Goal: Transaction & Acquisition: Book appointment/travel/reservation

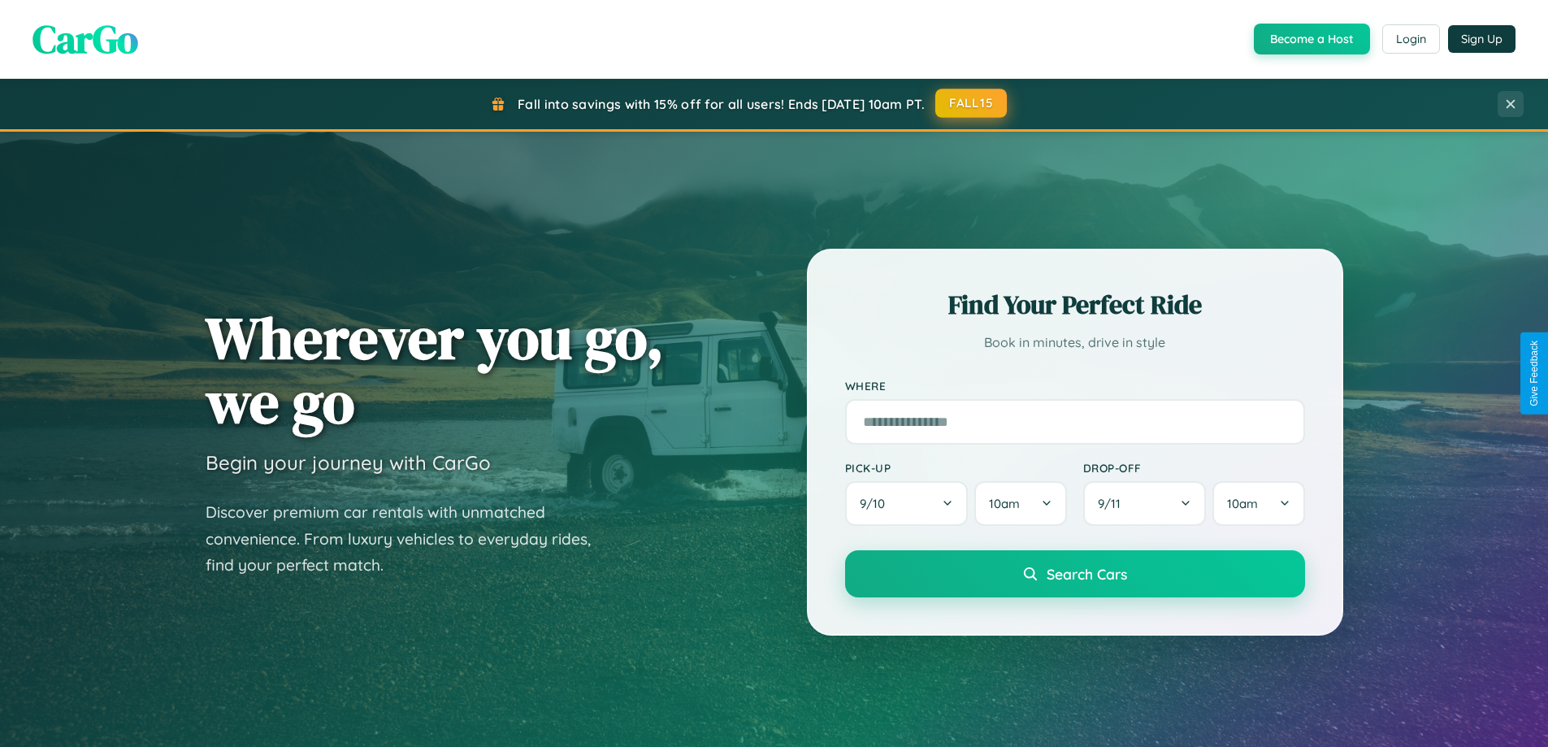
click at [972, 103] on button "FALL15" at bounding box center [971, 103] width 72 height 29
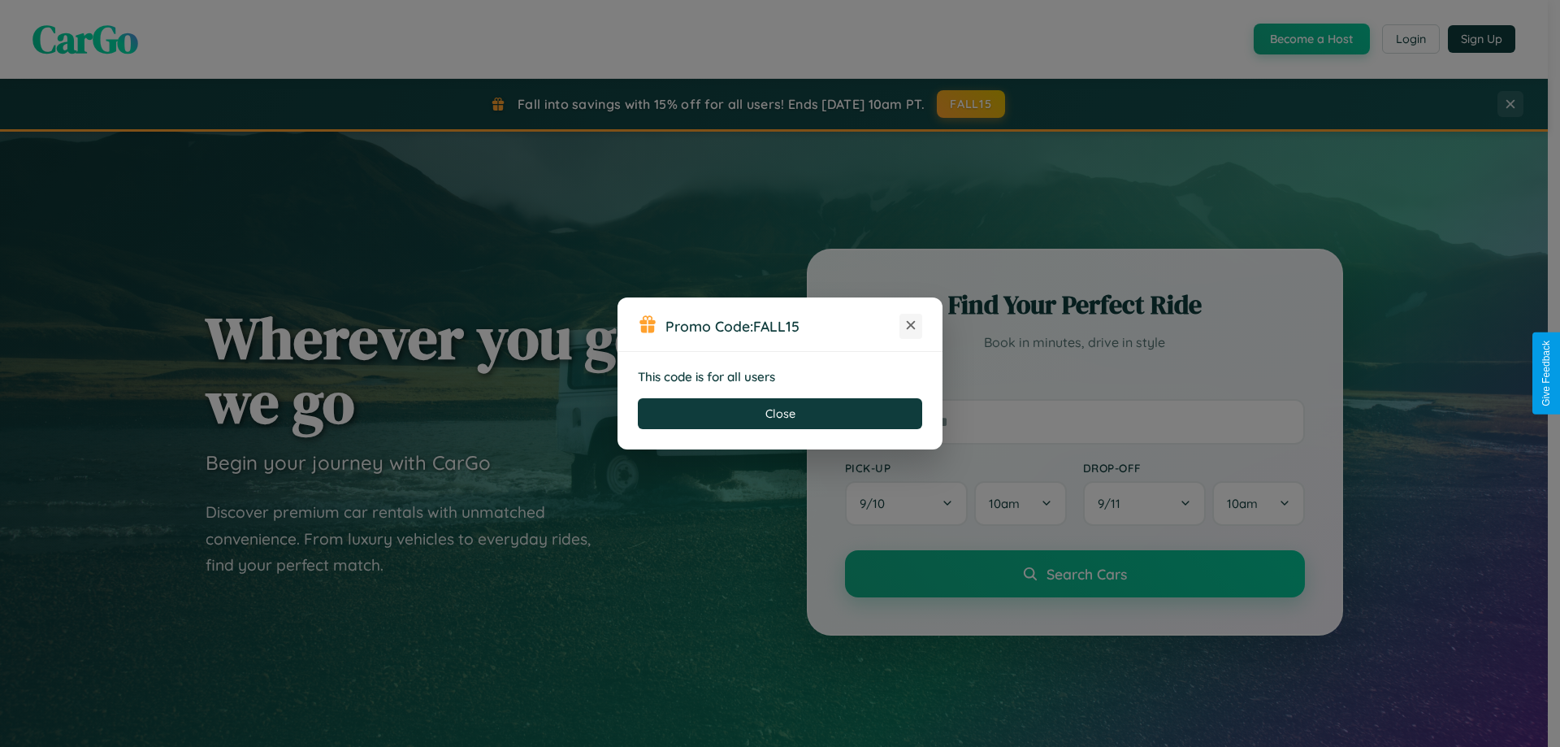
click at [911, 326] on icon at bounding box center [911, 325] width 16 height 16
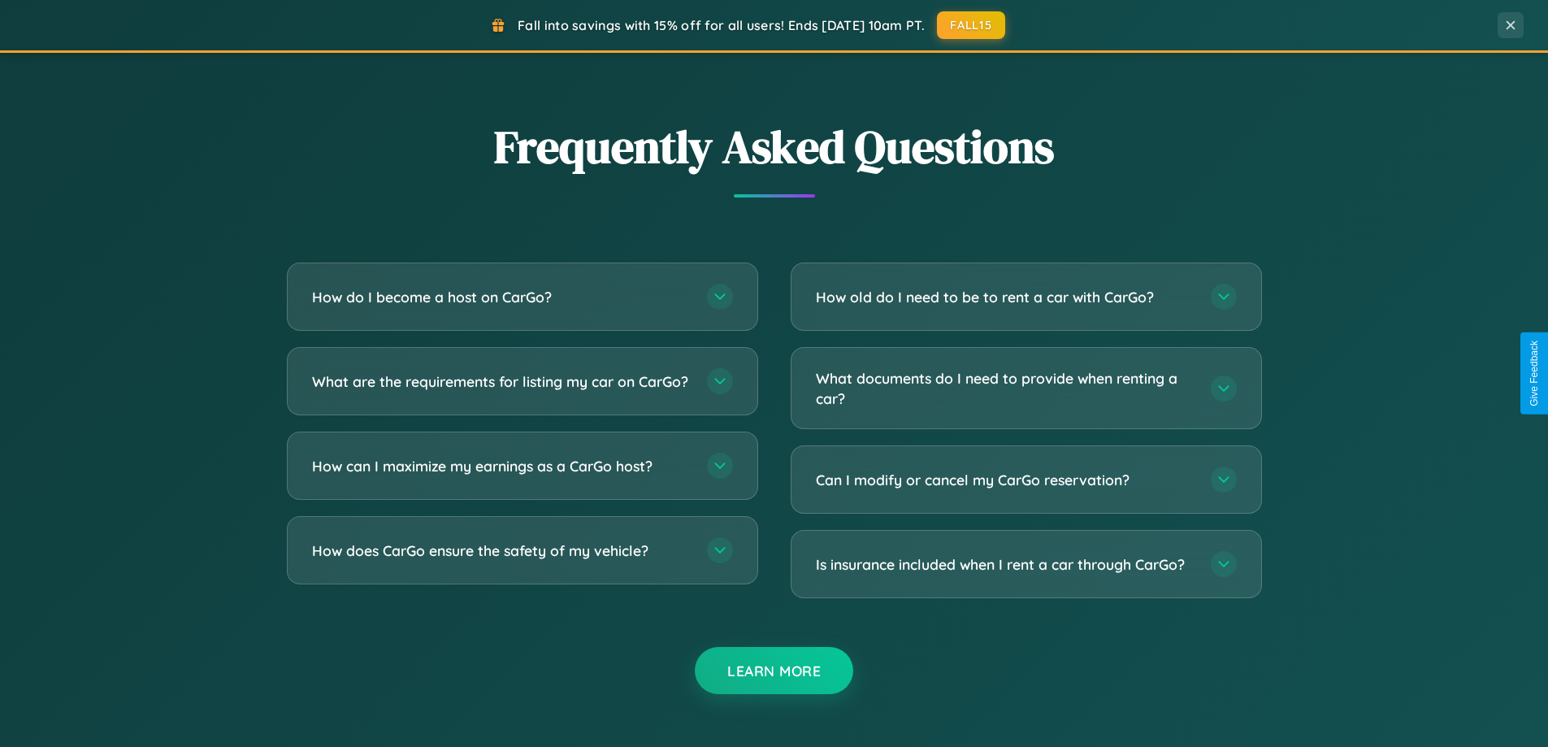
scroll to position [3127, 0]
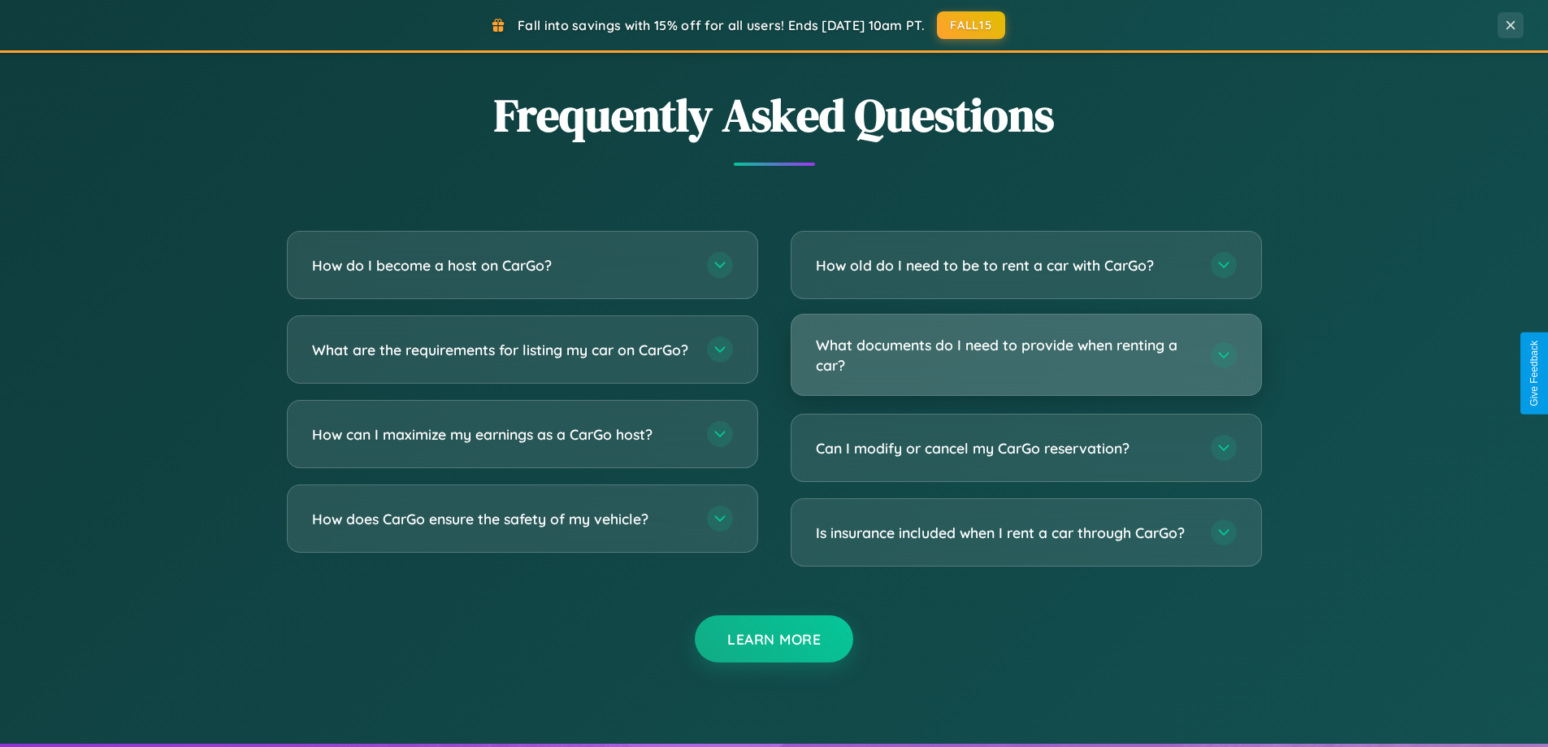
click at [1026, 354] on h3 "What documents do I need to provide when renting a car?" at bounding box center [1005, 355] width 379 height 40
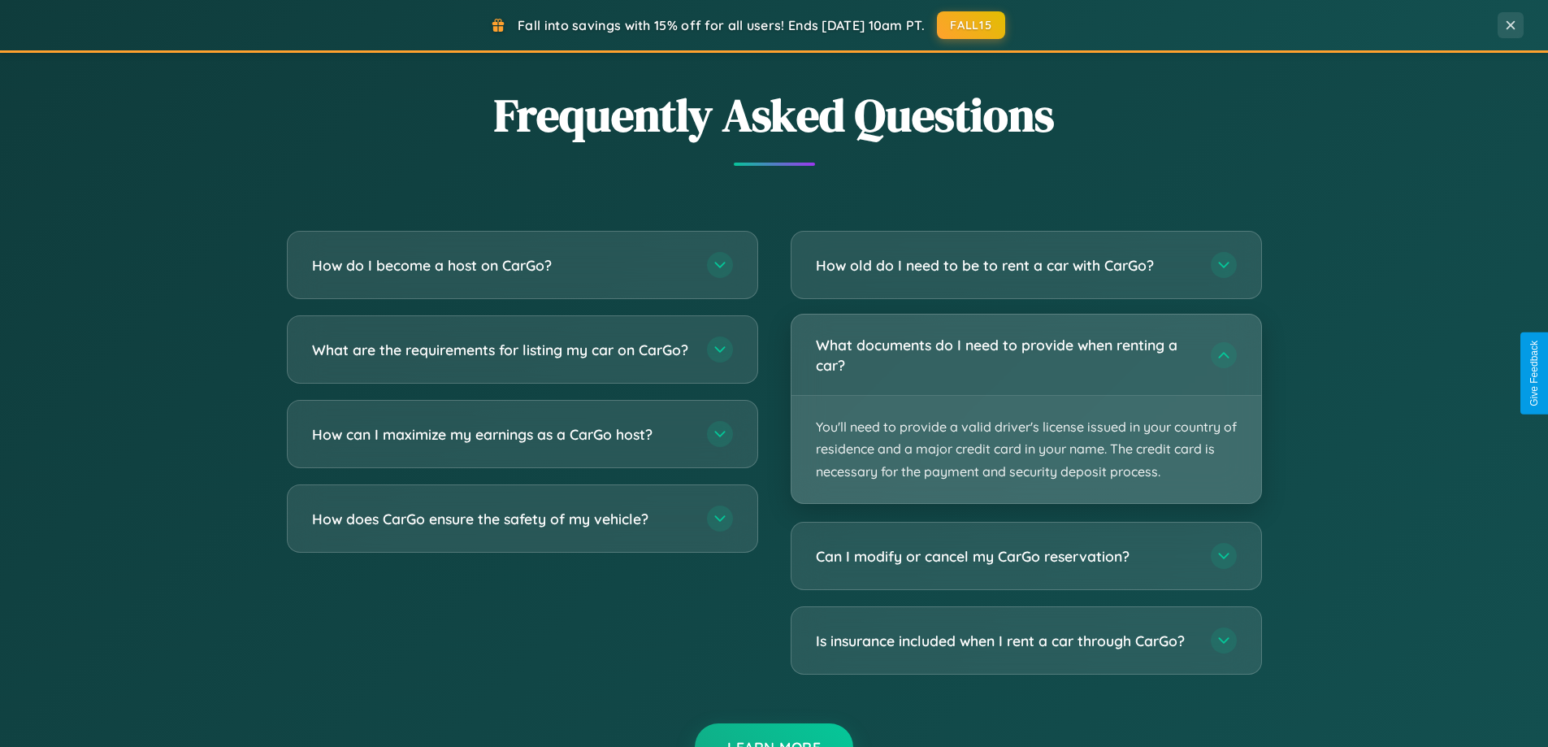
click at [1026, 408] on p "You'll need to provide a valid driver's license issued in your country of resid…" at bounding box center [1027, 449] width 470 height 107
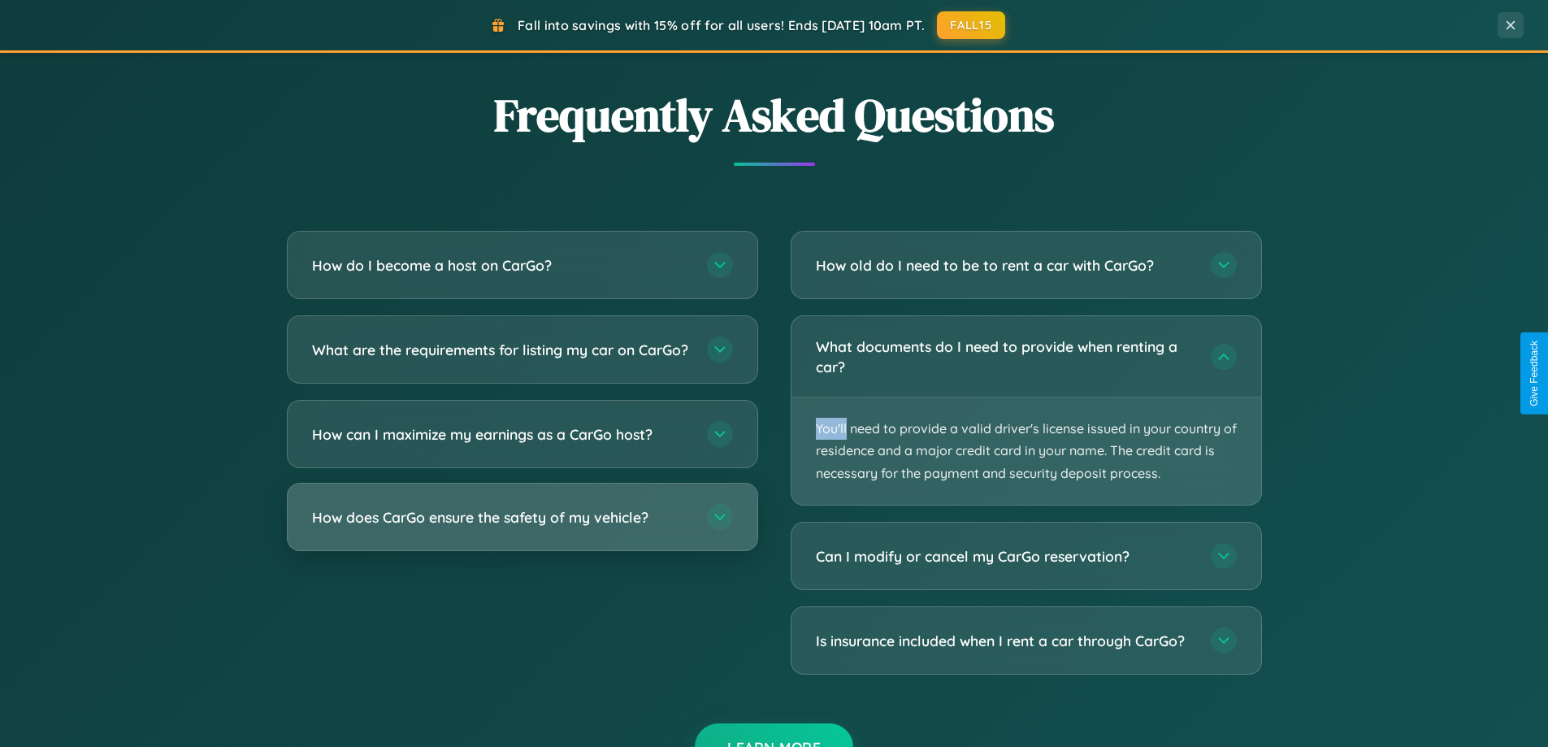
click at [522, 527] on h3 "How does CarGo ensure the safety of my vehicle?" at bounding box center [501, 517] width 379 height 20
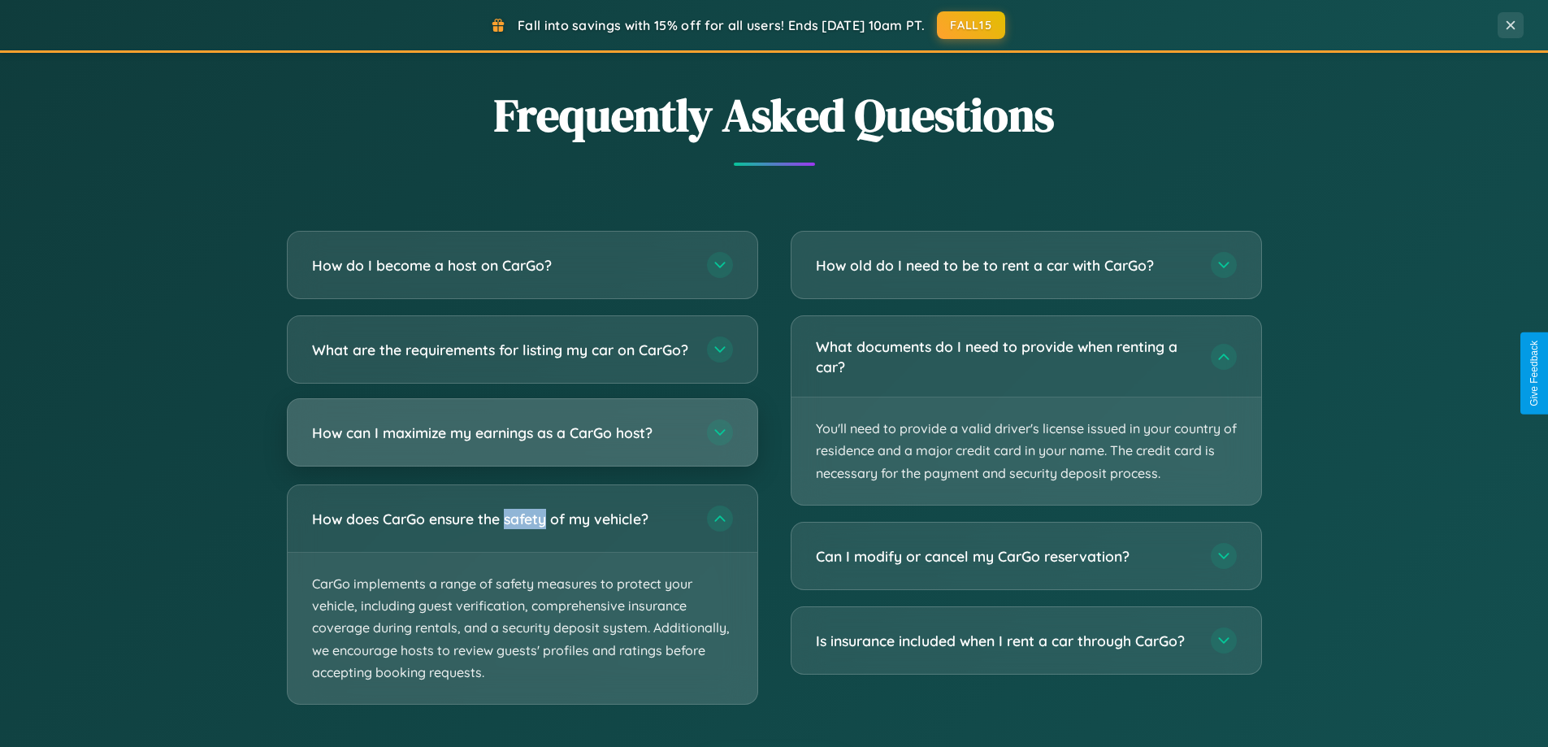
click at [522, 443] on h3 "How can I maximize my earnings as a CarGo host?" at bounding box center [501, 433] width 379 height 20
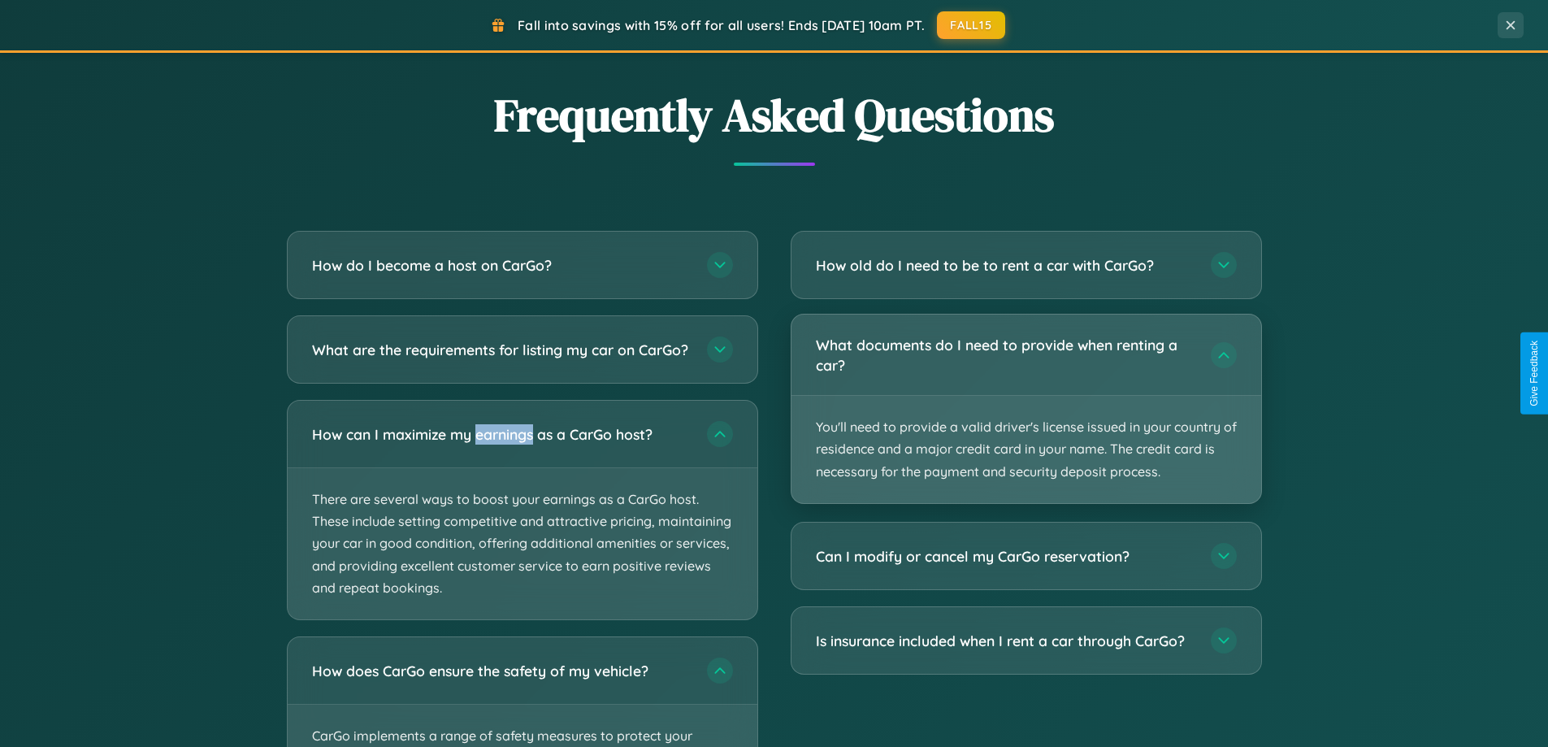
click at [1026, 410] on p "You'll need to provide a valid driver's license issued in your country of resid…" at bounding box center [1027, 449] width 470 height 107
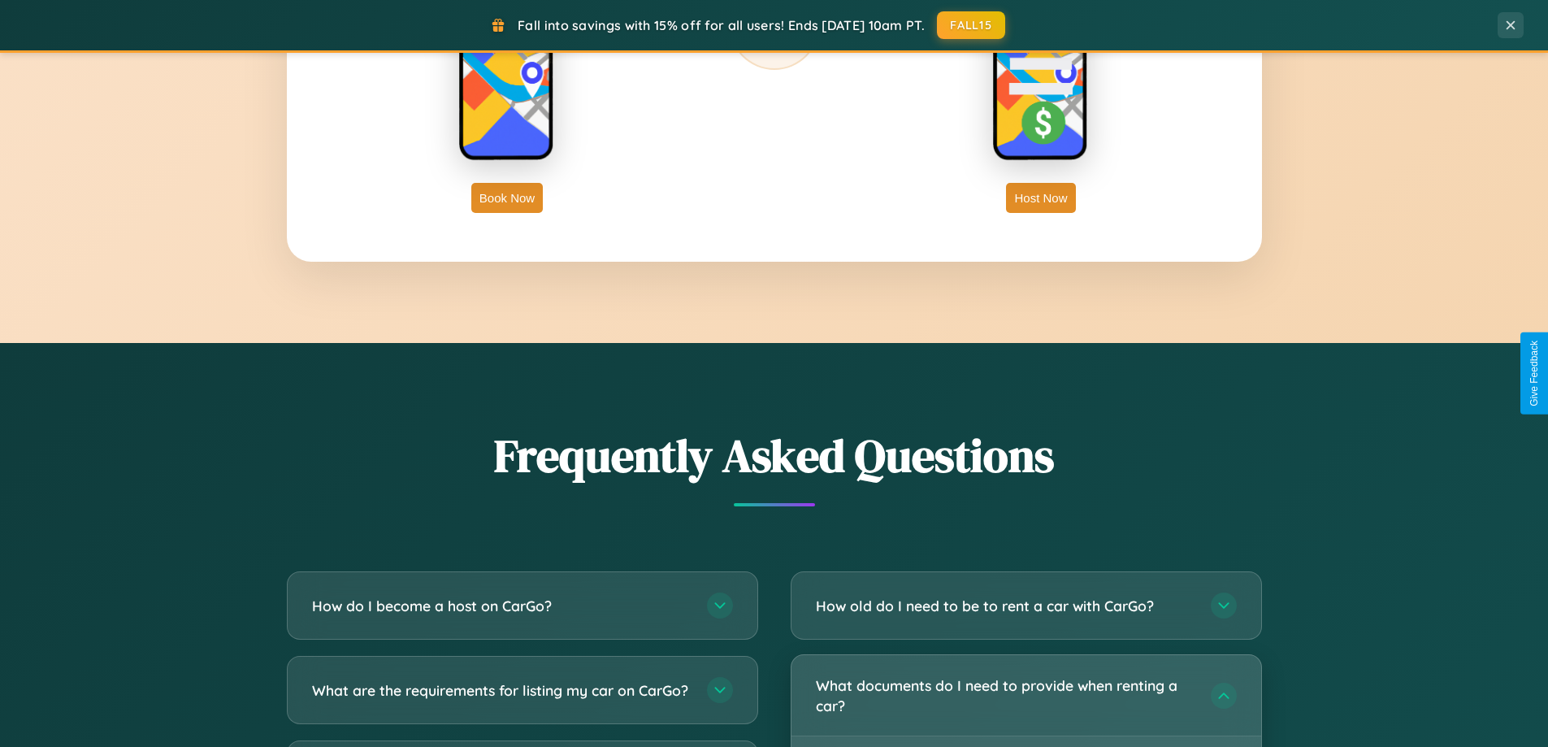
scroll to position [2611, 0]
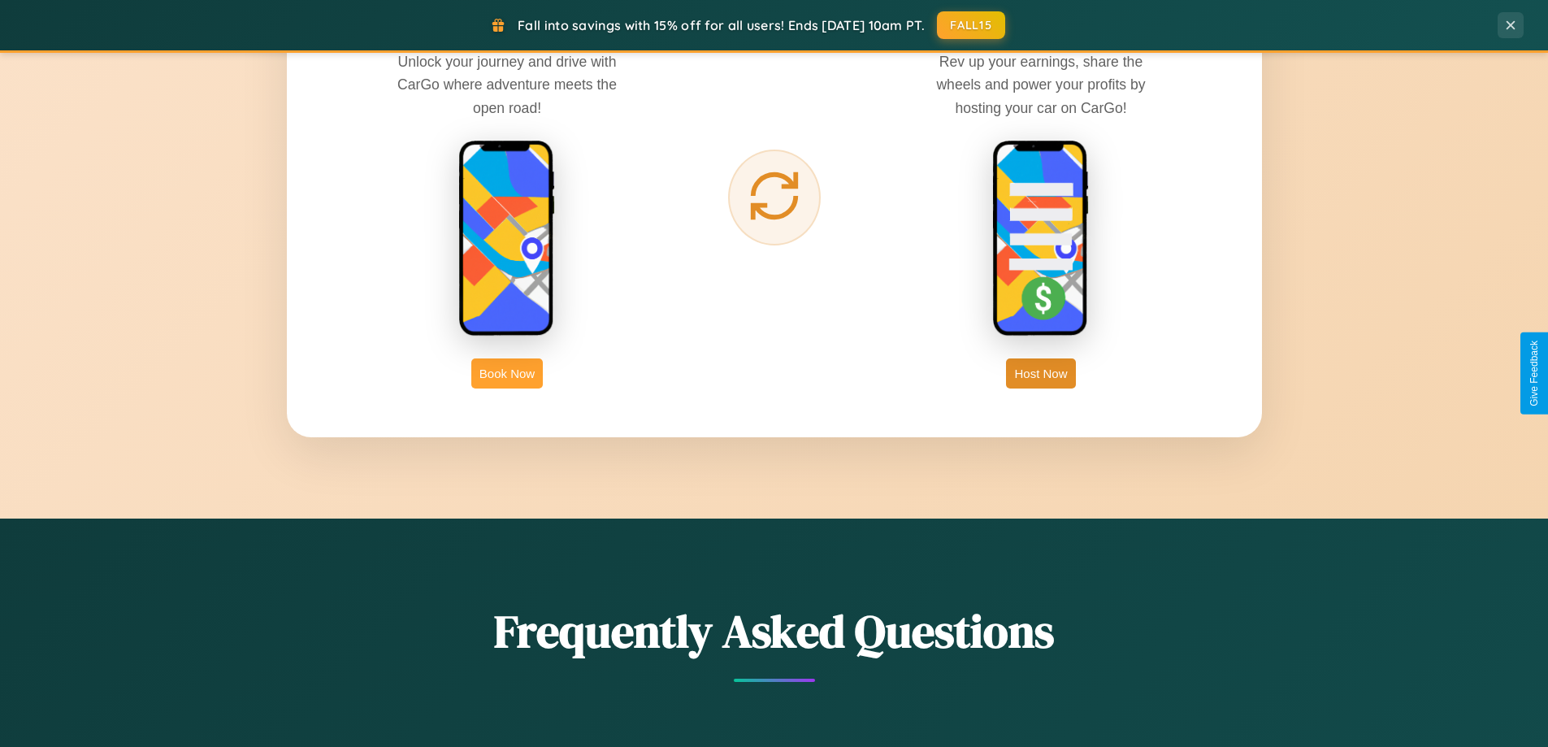
click at [507, 373] on button "Book Now" at bounding box center [507, 373] width 72 height 30
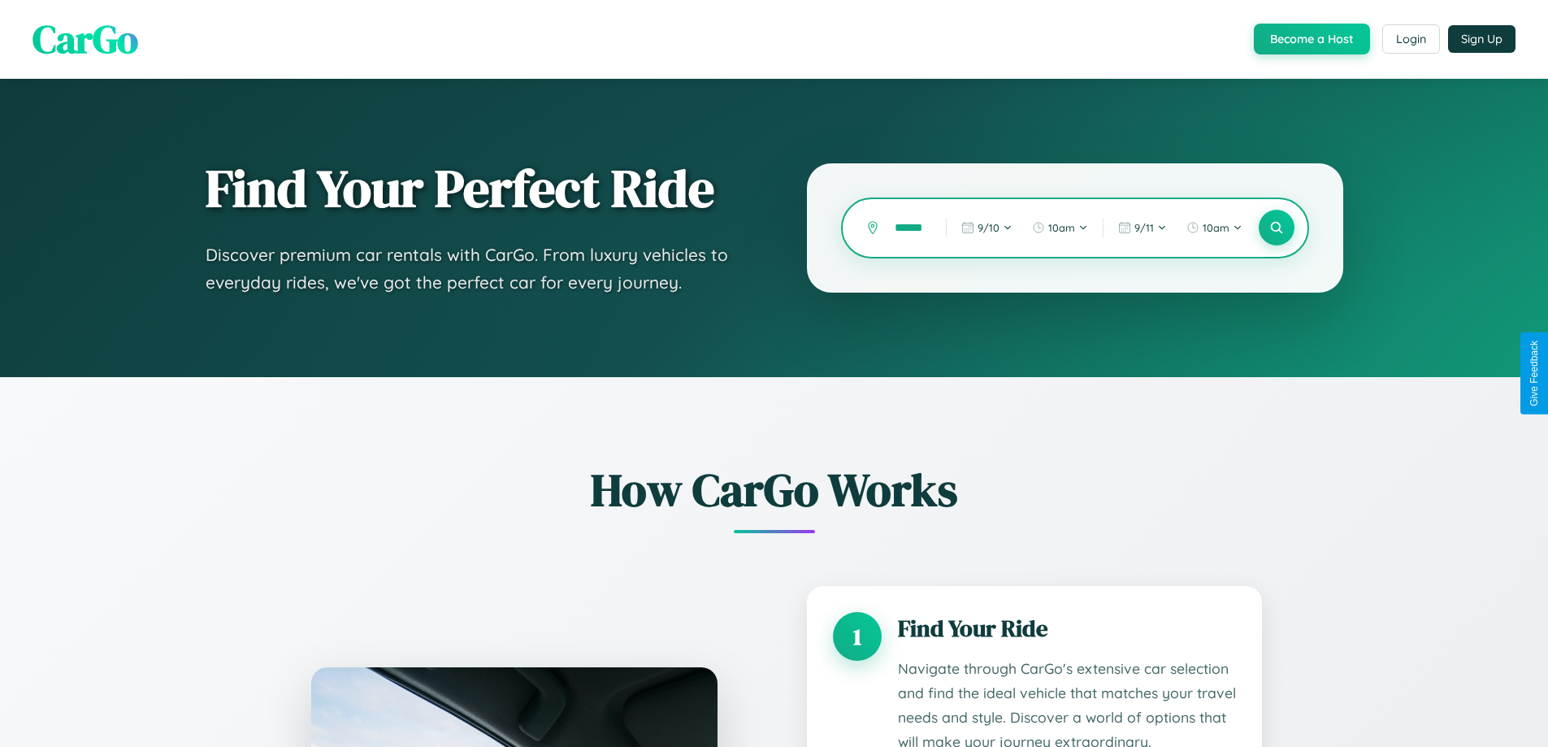
scroll to position [0, 5]
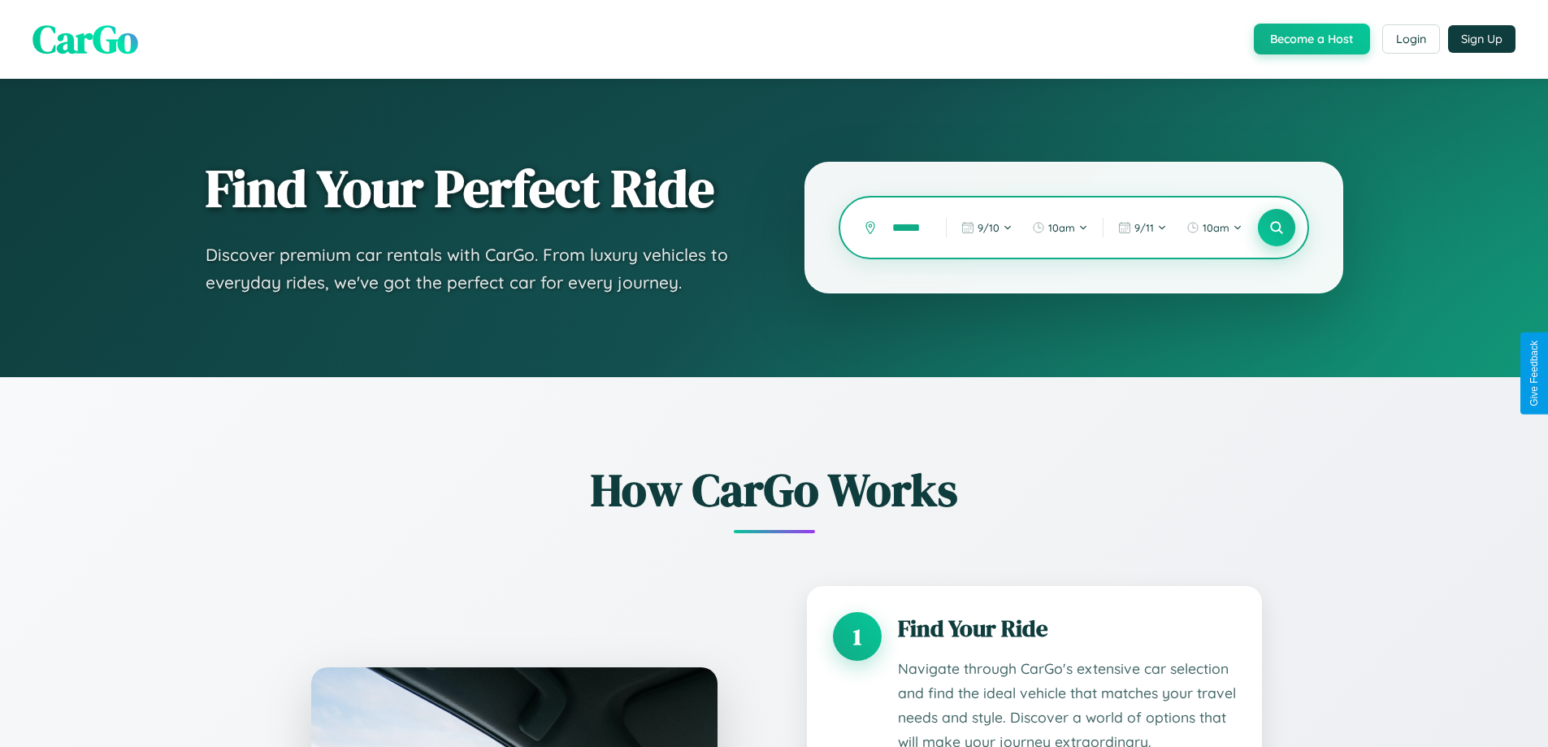
type input "******"
click at [1276, 228] on icon at bounding box center [1276, 227] width 15 height 15
